Goal: Task Accomplishment & Management: Use online tool/utility

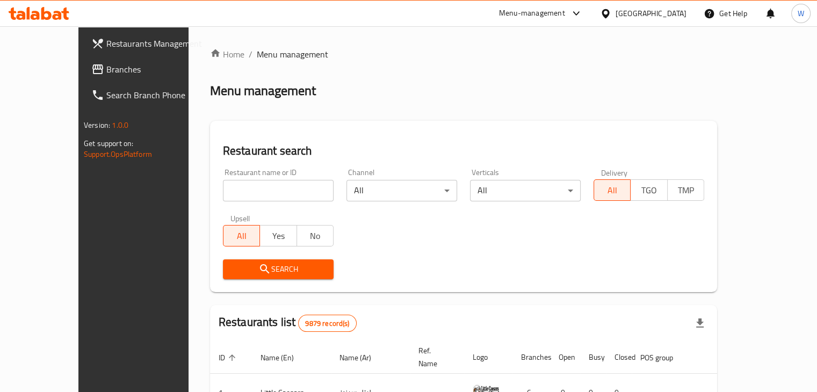
drag, startPoint x: 0, startPoint y: 0, endPoint x: 263, endPoint y: 191, distance: 325.2
click at [263, 191] on input "search" at bounding box center [278, 190] width 111 height 21
type input "the confectioners"
click button "Search" at bounding box center [278, 270] width 111 height 20
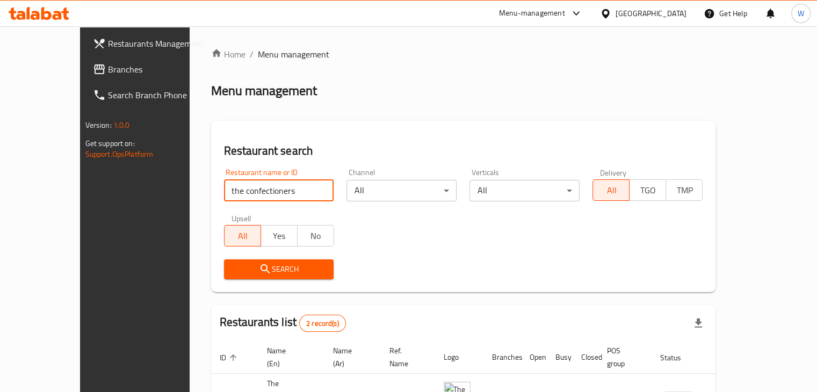
scroll to position [103, 0]
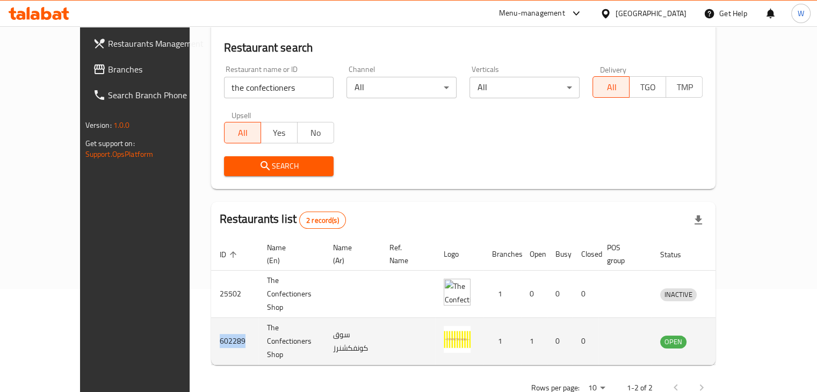
drag, startPoint x: 191, startPoint y: 314, endPoint x: 161, endPoint y: 320, distance: 31.2
click at [211, 320] on td "602289" at bounding box center [234, 341] width 47 height 47
copy td "602289"
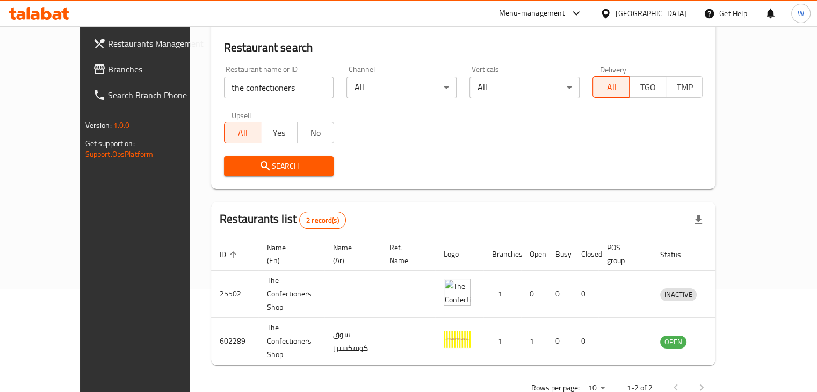
click at [250, 93] on input "the confectioners" at bounding box center [279, 87] width 110 height 21
click button "Search" at bounding box center [279, 166] width 110 height 20
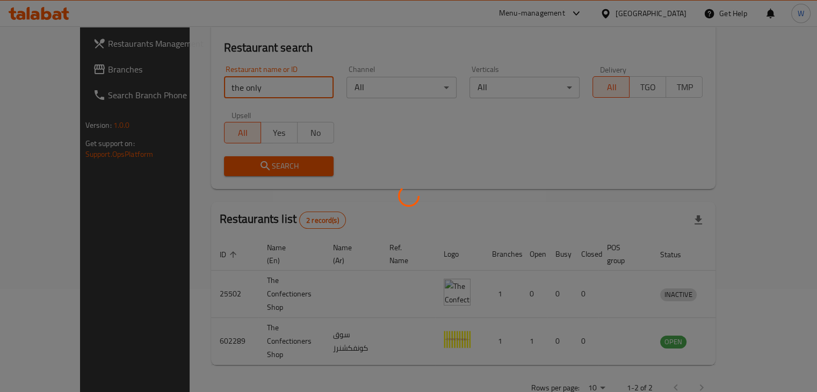
scroll to position [66, 0]
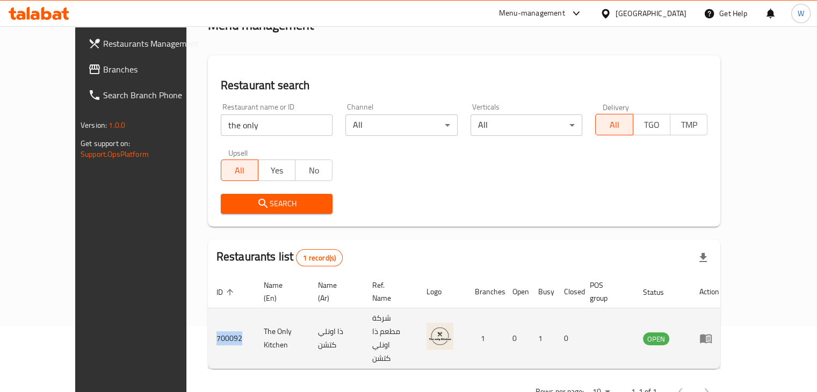
drag, startPoint x: 194, startPoint y: 313, endPoint x: 166, endPoint y: 313, distance: 28.5
click at [208, 313] on td "700092" at bounding box center [231, 338] width 47 height 61
copy td "700092"
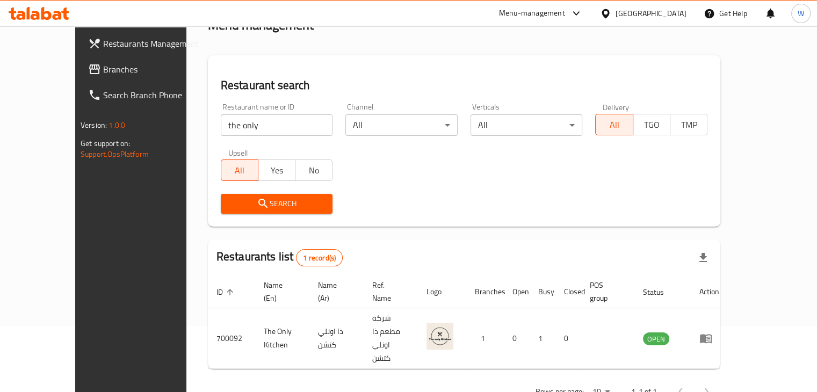
click at [250, 117] on input "the only" at bounding box center [277, 124] width 112 height 21
type input "cinnzeo"
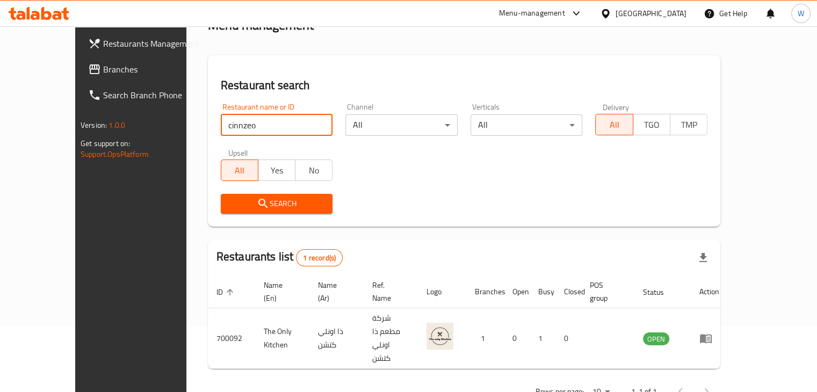
click button "Search" at bounding box center [277, 204] width 112 height 20
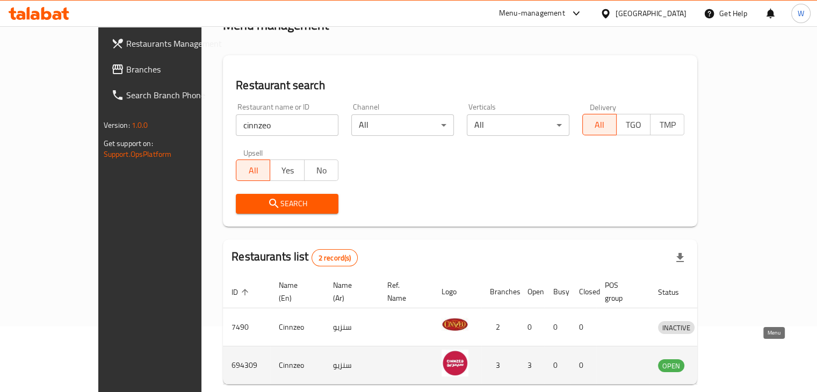
click at [729, 359] on icon "enhanced table" at bounding box center [722, 365] width 13 height 13
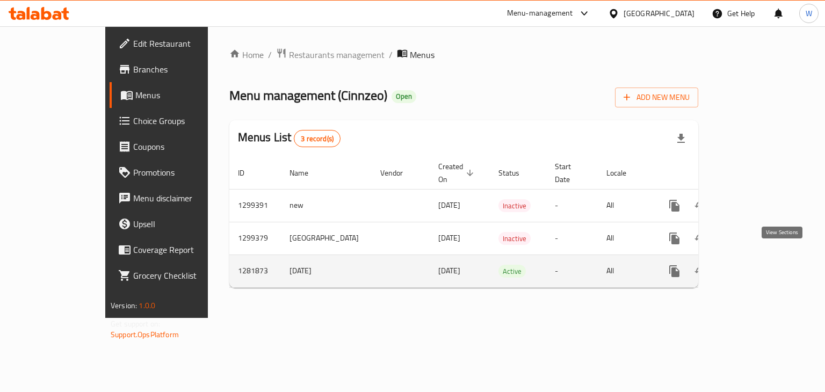
click at [759, 265] on icon "enhanced table" at bounding box center [752, 271] width 13 height 13
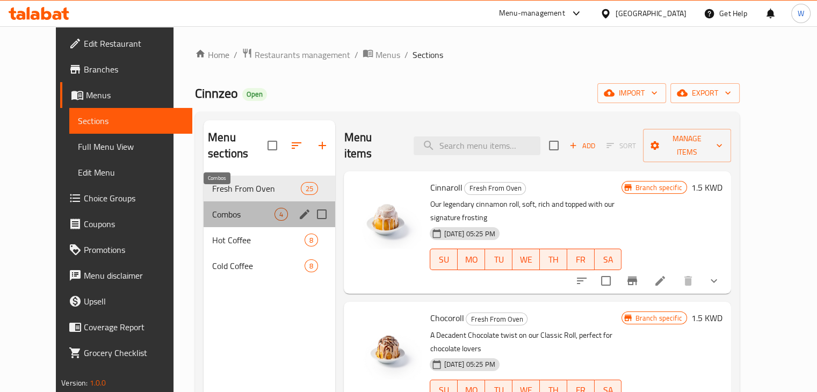
click at [226, 208] on span "Combos" at bounding box center [243, 214] width 62 height 13
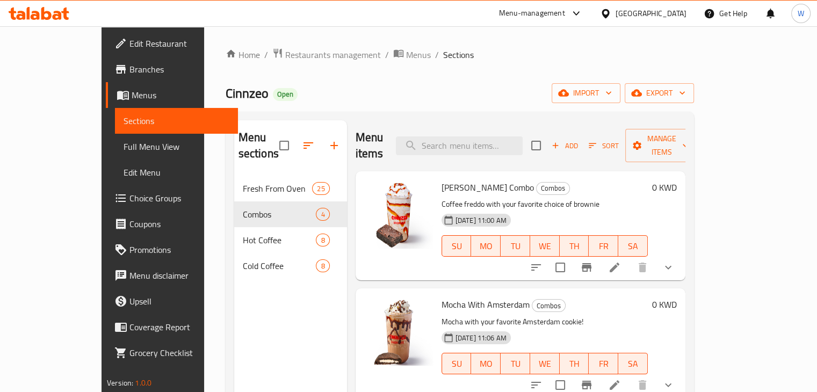
click at [621, 261] on icon at bounding box center [614, 267] width 13 height 13
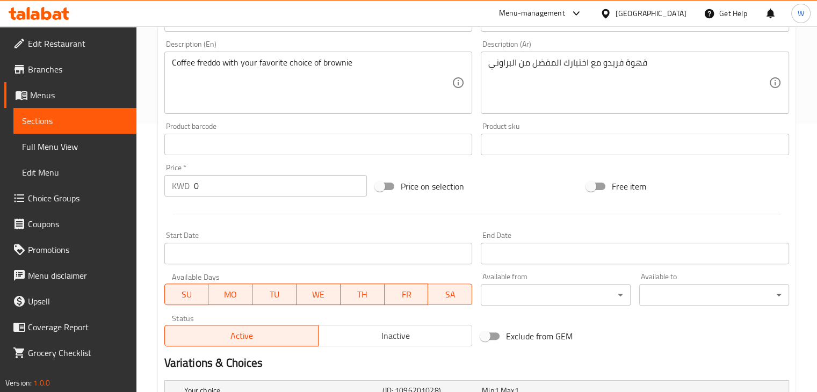
scroll to position [468, 0]
